Goal: Task Accomplishment & Management: Complete application form

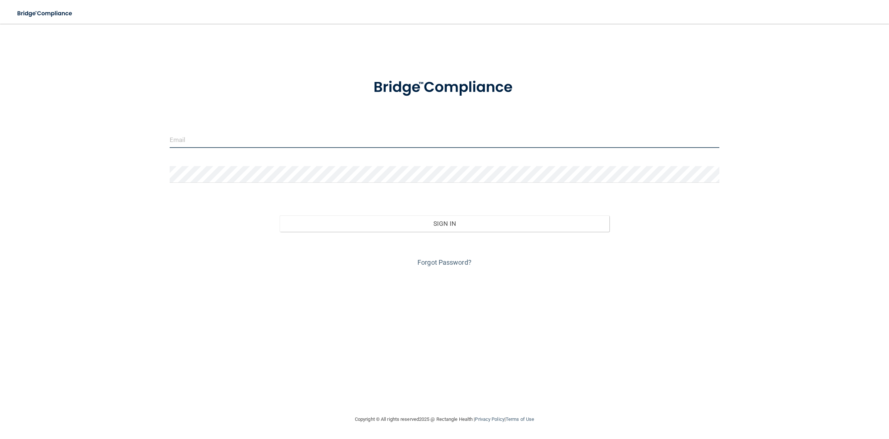
click at [452, 143] on input "email" at bounding box center [445, 139] width 550 height 17
type input "[DOMAIN_NAME][EMAIL_ADDRESS][DOMAIN_NAME]"
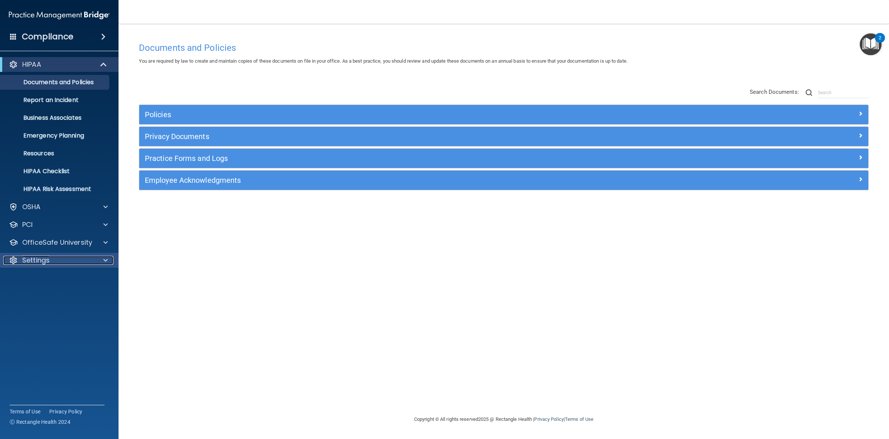
click at [51, 262] on div "Settings" at bounding box center [49, 260] width 92 height 9
click at [46, 296] on p "My Users" at bounding box center [55, 295] width 101 height 7
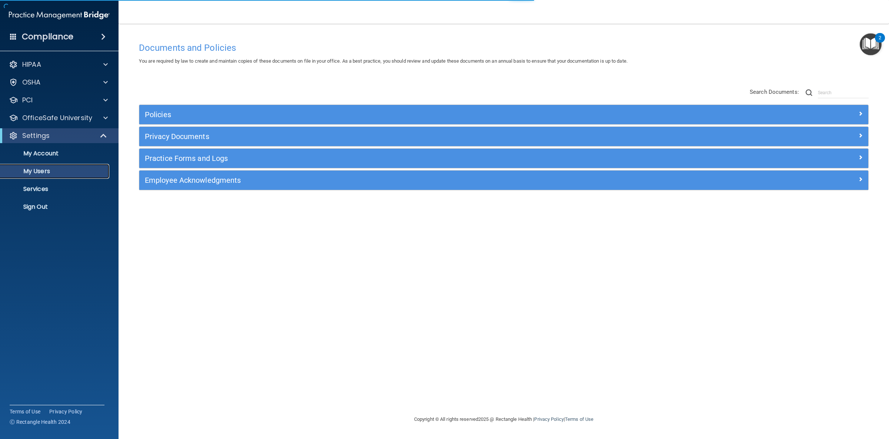
select select "20"
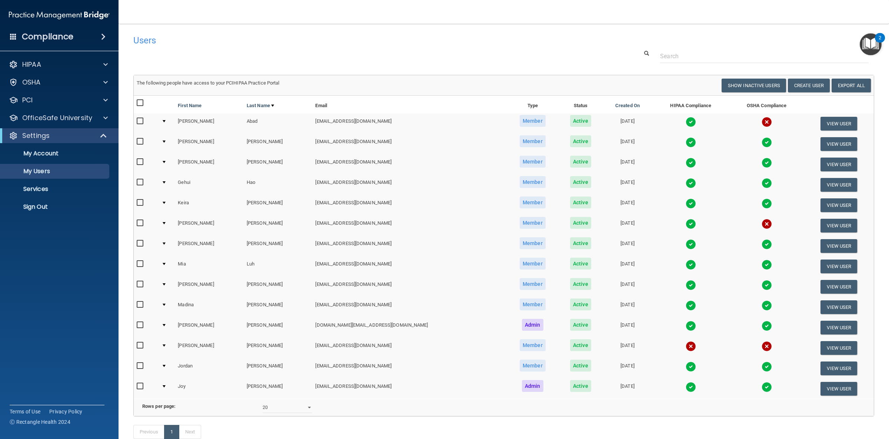
click at [762, 224] on img at bounding box center [767, 224] width 10 height 10
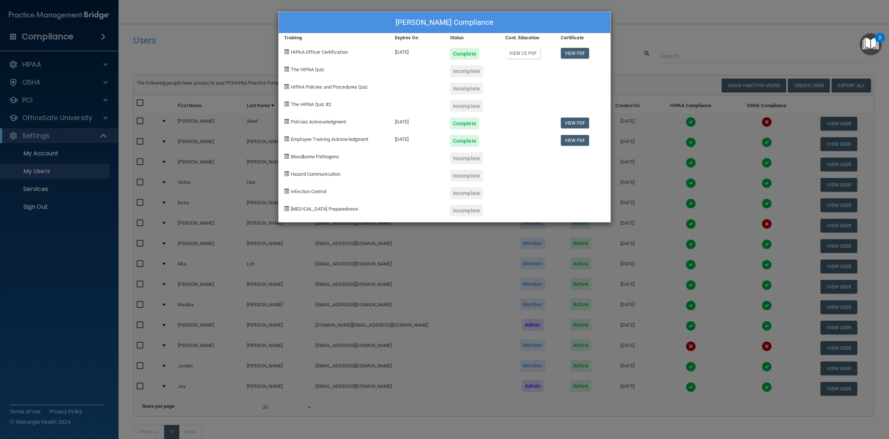
click at [691, 43] on div "[PERSON_NAME] Compliance Training Expires On Status Cont. Education Certificate…" at bounding box center [444, 219] width 889 height 439
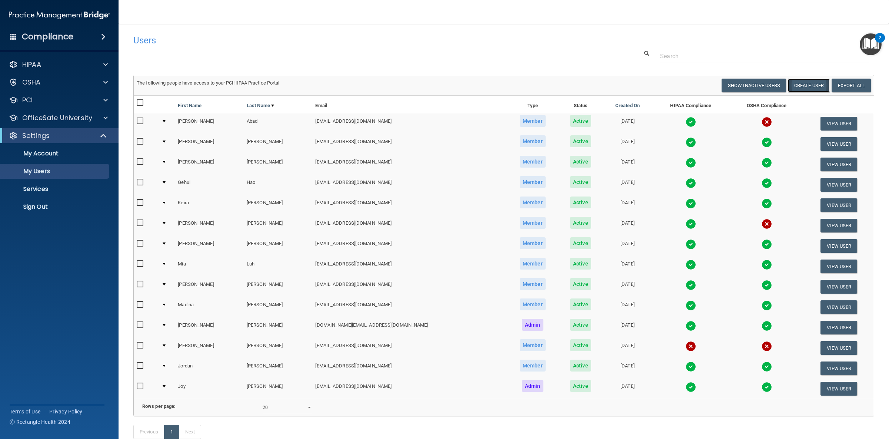
click at [815, 84] on button "Create User" at bounding box center [809, 86] width 42 height 14
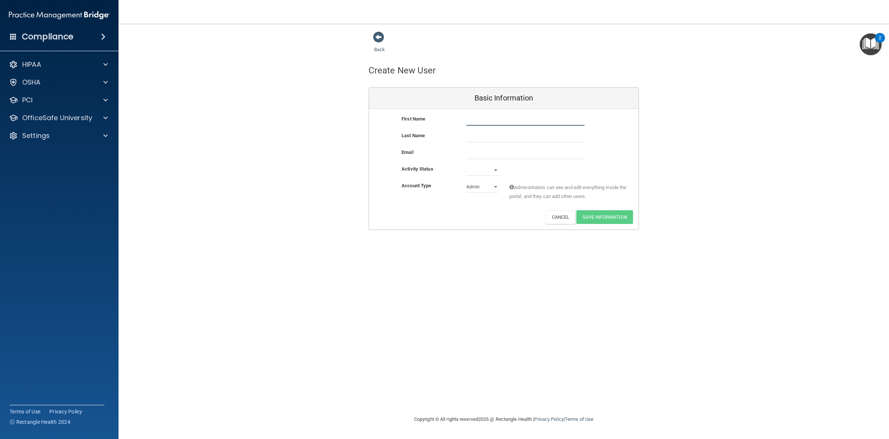
click at [512, 121] on input "text" at bounding box center [526, 119] width 118 height 11
type input "Ting ([PERSON_NAME])"
type input "[PERSON_NAME]"
paste input "[EMAIL_ADDRESS][DOMAIN_NAME]"
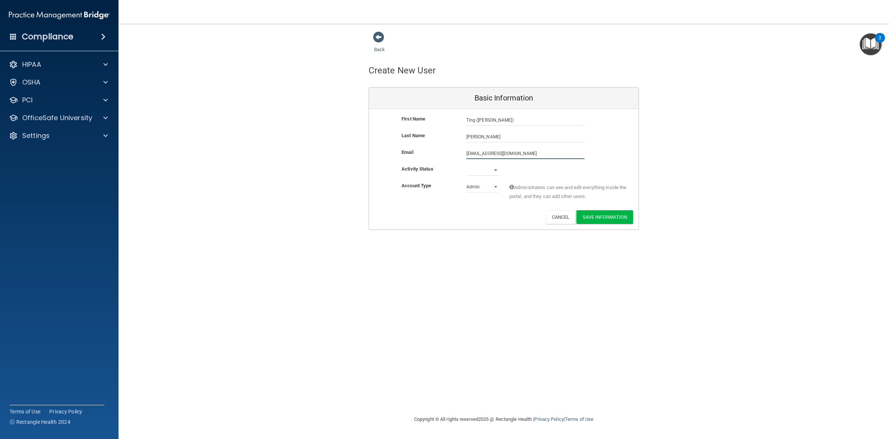
type input "[EMAIL_ADDRESS][DOMAIN_NAME]"
click at [467, 165] on select "Active Inactive" at bounding box center [483, 170] width 32 height 11
select select "active"
click option "Active" at bounding box center [0, 0] width 0 height 0
click at [467, 181] on select "Admin Member" at bounding box center [483, 186] width 32 height 11
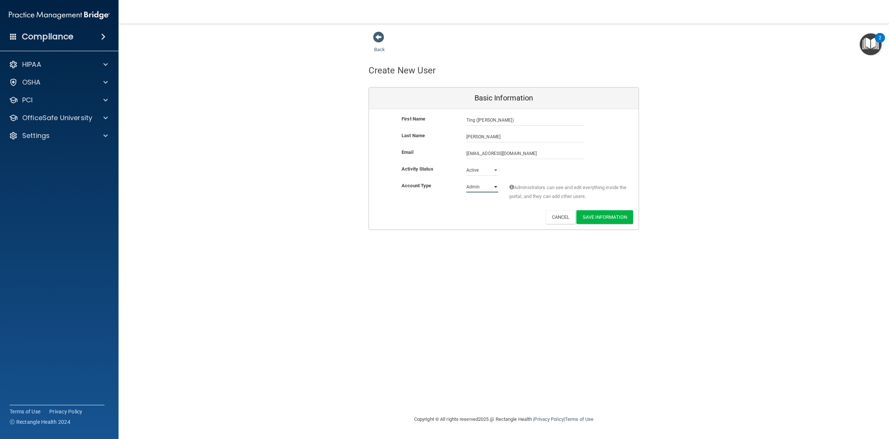
select select "practice_member"
click option "Member" at bounding box center [0, 0] width 0 height 0
click at [597, 216] on button "Save Information" at bounding box center [605, 217] width 57 height 14
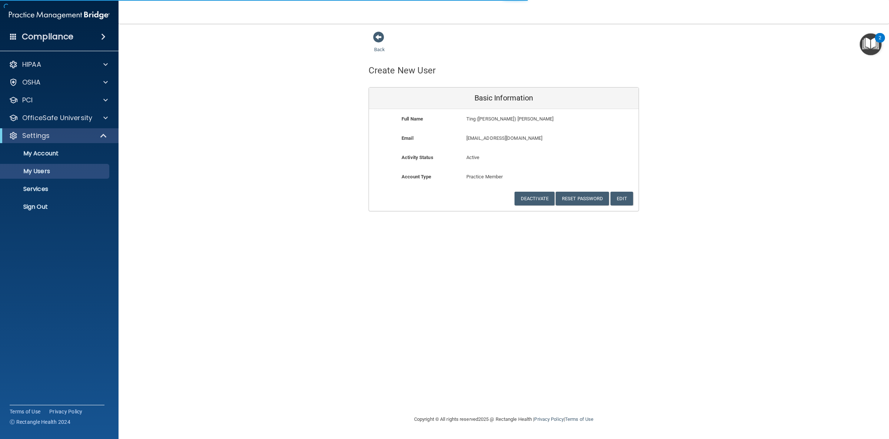
select select "20"
